Goal: Transaction & Acquisition: Download file/media

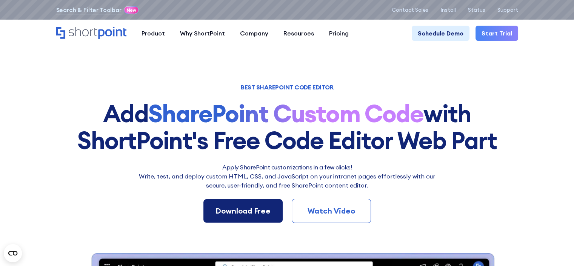
click at [237, 213] on div "Download Free" at bounding box center [243, 210] width 55 height 11
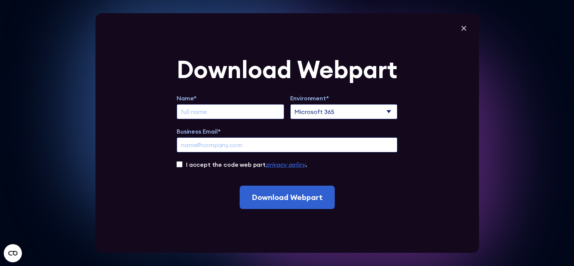
click at [262, 110] on input "Extend Trial" at bounding box center [231, 111] width 108 height 15
type input "Ľubomír Cverčko"
type input "lubomir.cvercko@sepsas.sk"
click at [338, 112] on select "Microsoft 365 SharePoint Online SharePoint 2019 (On-Premise)" at bounding box center [344, 111] width 108 height 15
click at [293, 104] on select "Microsoft 365 SharePoint Online SharePoint 2019 (On-Premise)" at bounding box center [344, 111] width 108 height 15
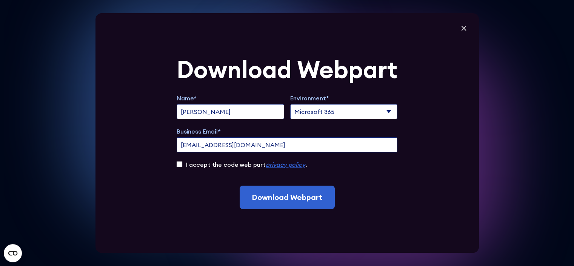
click at [182, 166] on input "I accept the code web part privacy policy ." at bounding box center [180, 165] width 6 height 6
checkbox input "true"
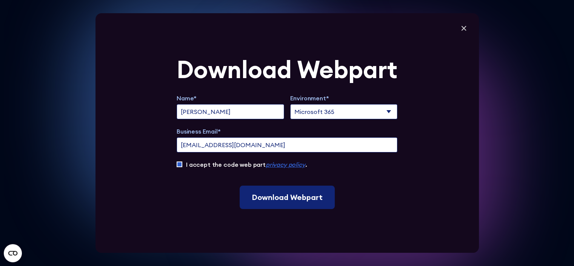
click at [274, 199] on input "Download Webpart" at bounding box center [287, 197] width 95 height 23
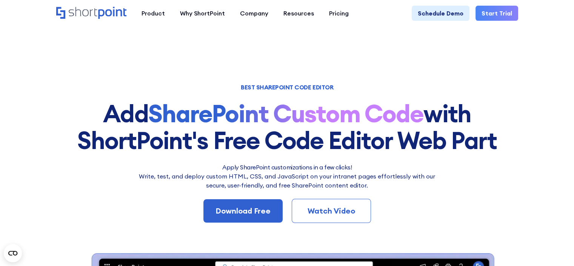
click at [320, 163] on h2 "Apply SharePoint customizations in a few clicks!" at bounding box center [287, 167] width 306 height 9
